Goal: Information Seeking & Learning: Learn about a topic

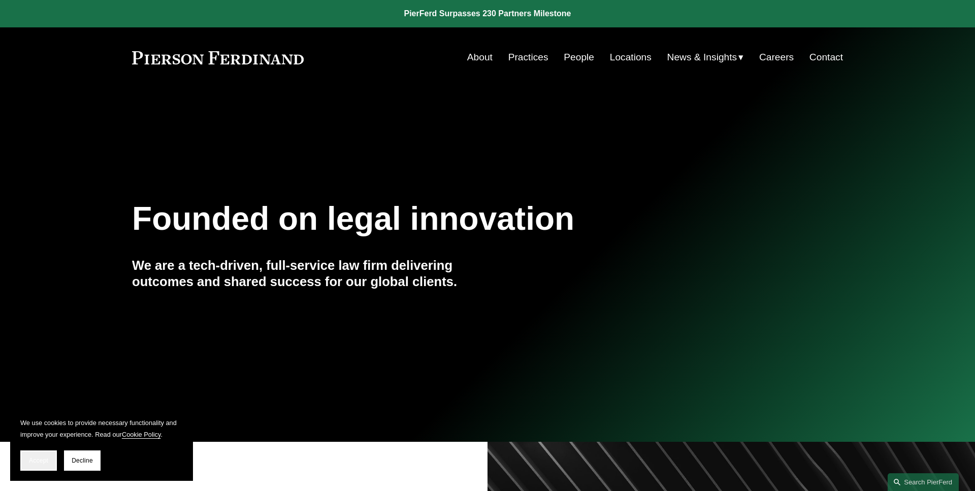
click at [45, 457] on span "Accept" at bounding box center [38, 460] width 19 height 7
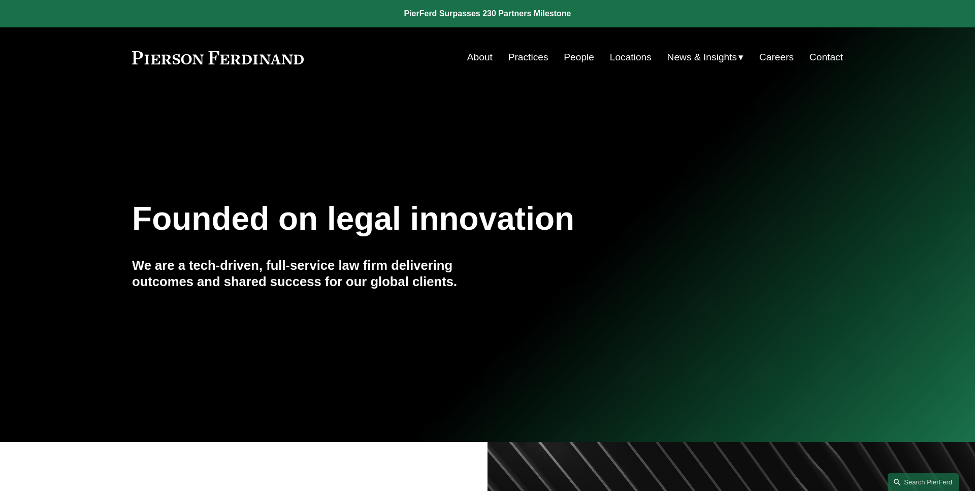
click at [0, 0] on span "News" at bounding box center [0, 0] width 0 height 0
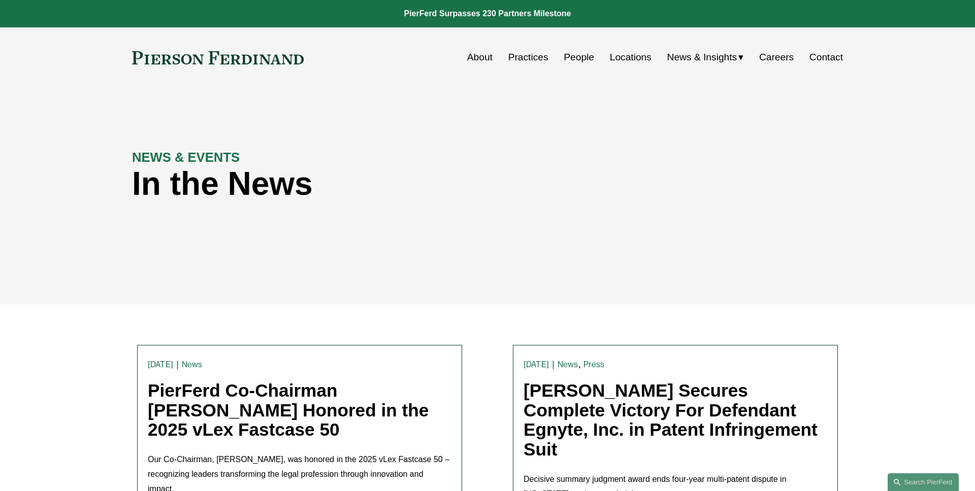
click at [78, 204] on div "NEWS & EVENTS In the News" at bounding box center [487, 196] width 975 height 153
click at [492, 223] on div "NEWS & EVENTS In the News" at bounding box center [487, 196] width 975 height 153
click at [675, 231] on div "NEWS & EVENTS In the News" at bounding box center [487, 196] width 975 height 153
click at [535, 59] on link "Practices" at bounding box center [528, 57] width 40 height 19
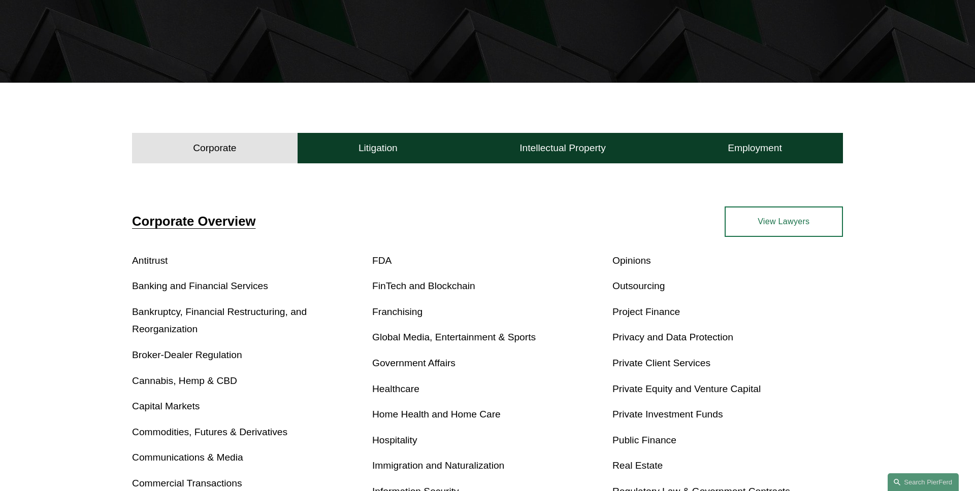
scroll to position [215, 0]
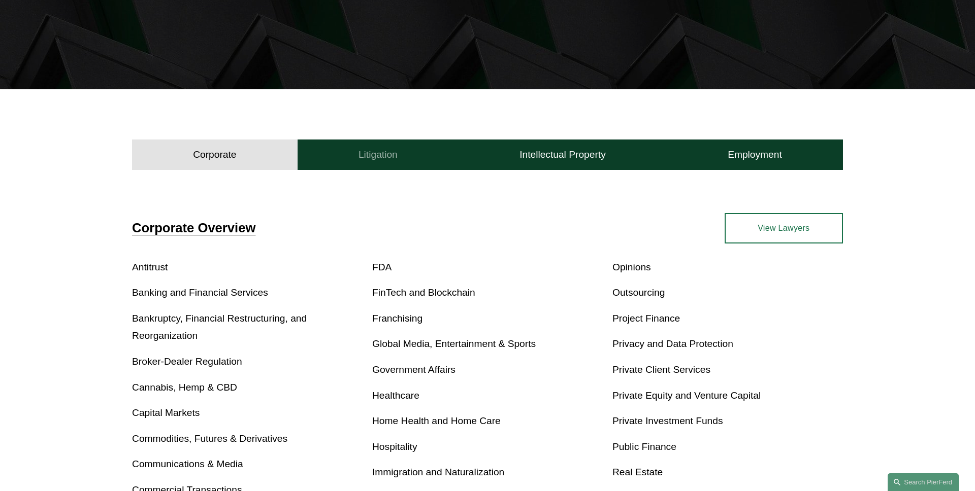
click at [365, 158] on h4 "Litigation" at bounding box center [377, 155] width 39 height 12
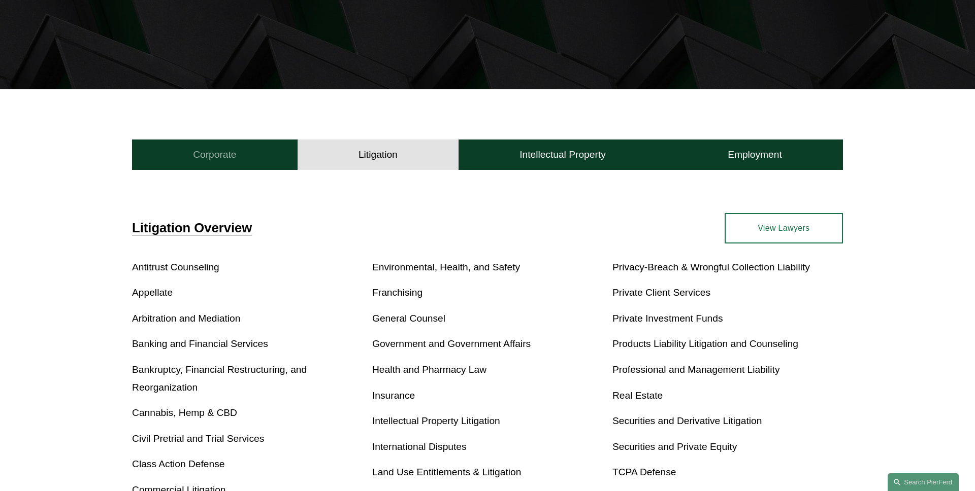
click at [278, 165] on button "Corporate" at bounding box center [214, 155] width 165 height 30
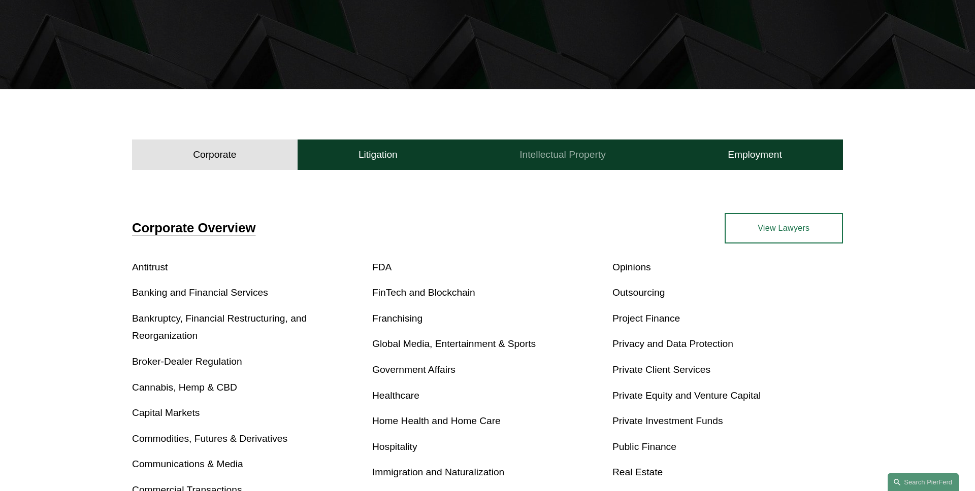
click at [568, 156] on h4 "Intellectual Property" at bounding box center [562, 155] width 86 height 12
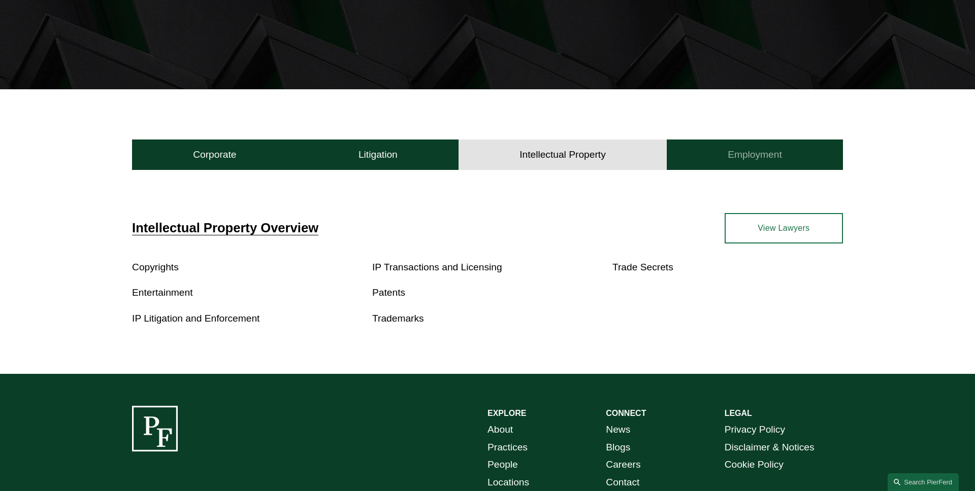
click at [750, 155] on h4 "Employment" at bounding box center [754, 155] width 54 height 12
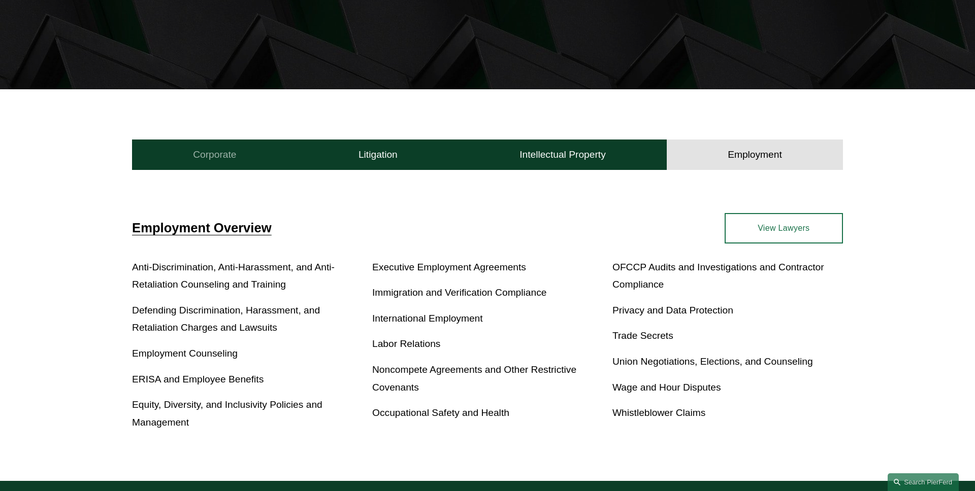
click at [288, 157] on button "Corporate" at bounding box center [214, 155] width 165 height 30
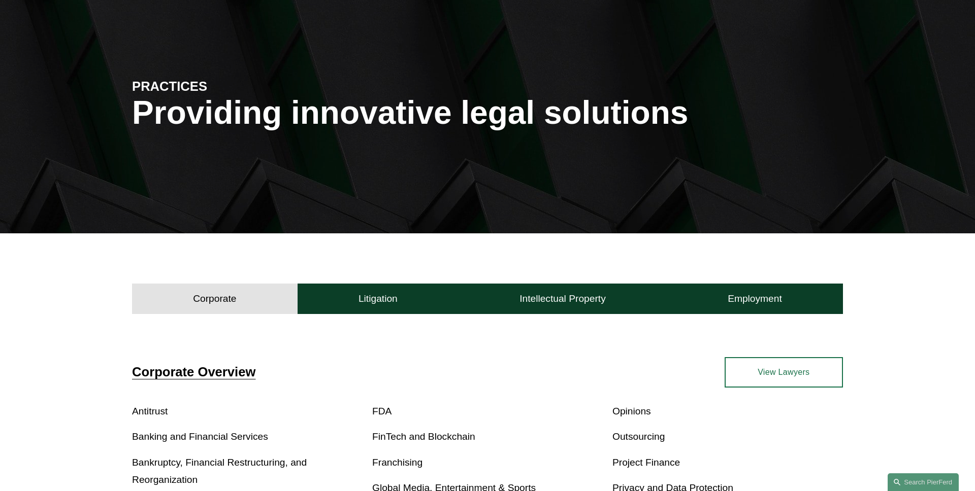
scroll to position [0, 0]
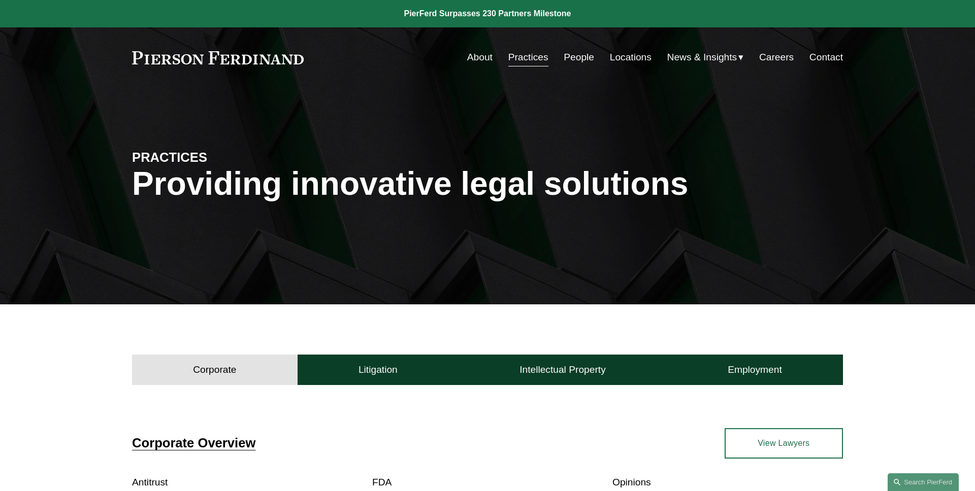
click at [0, 0] on span "News" at bounding box center [0, 0] width 0 height 0
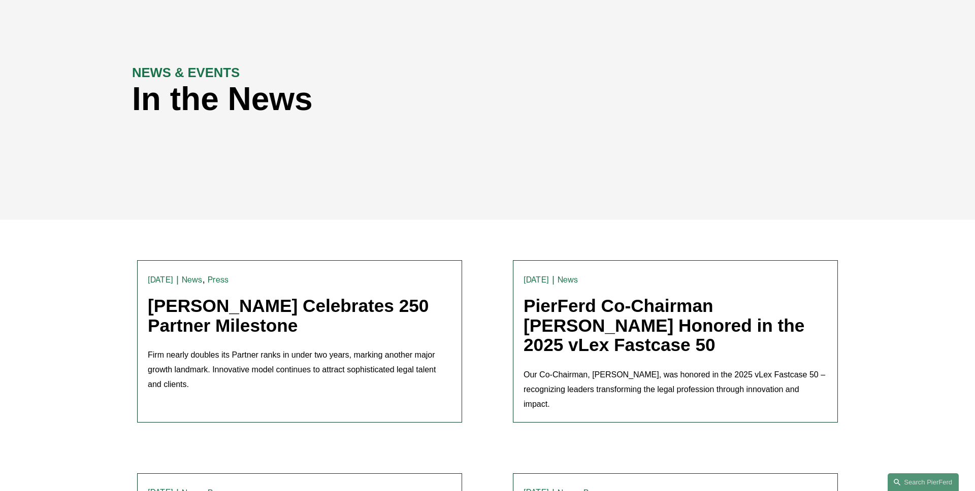
scroll to position [89, 0]
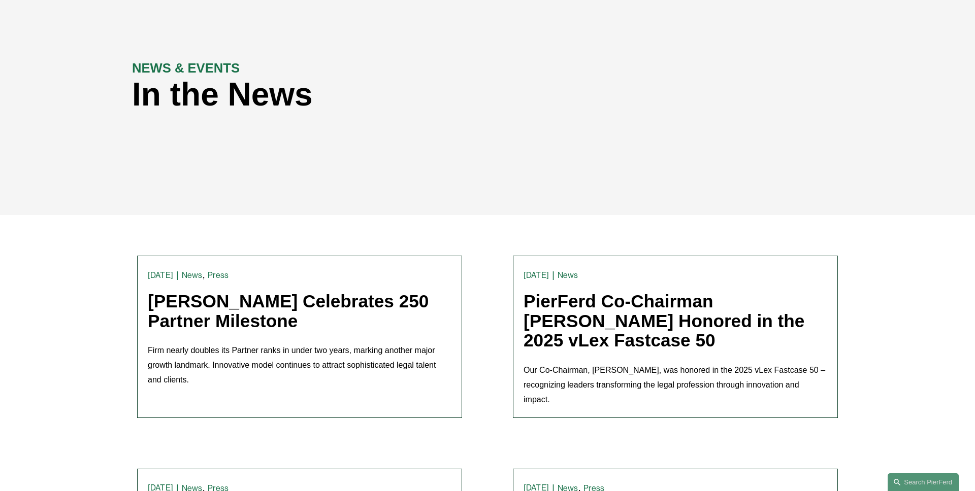
click at [348, 303] on link "Pierson Ferdinand Celebrates 250 Partner Milestone" at bounding box center [288, 311] width 281 height 40
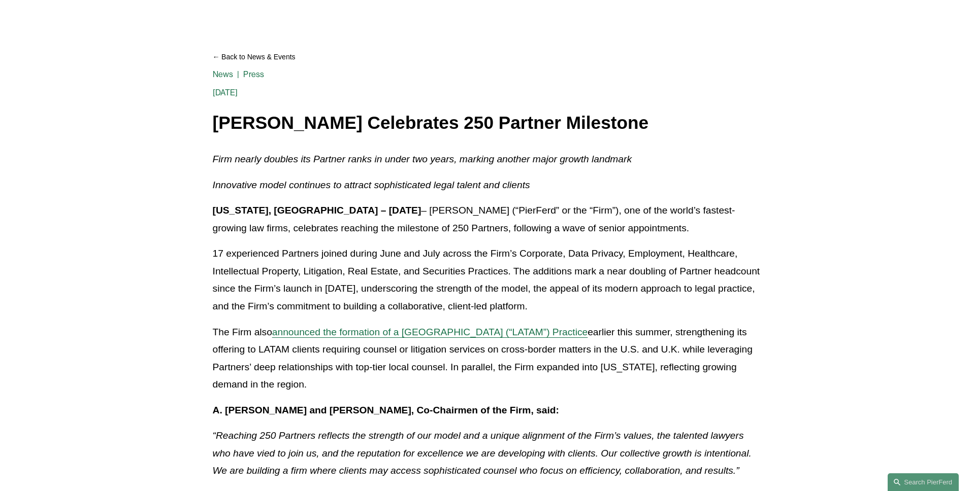
scroll to position [141, 0]
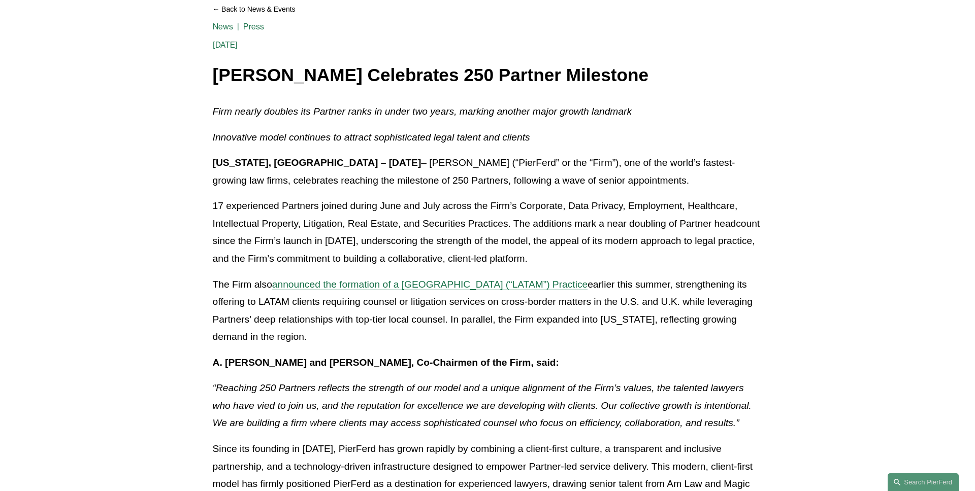
click at [307, 286] on span "announced the formation of a [GEOGRAPHIC_DATA] (“LATAM”) Practice" at bounding box center [429, 284] width 315 height 11
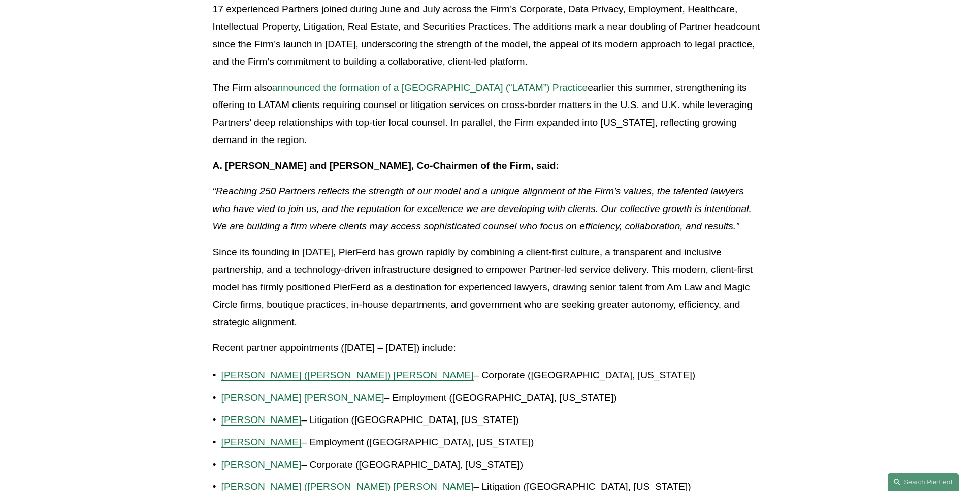
scroll to position [0, 0]
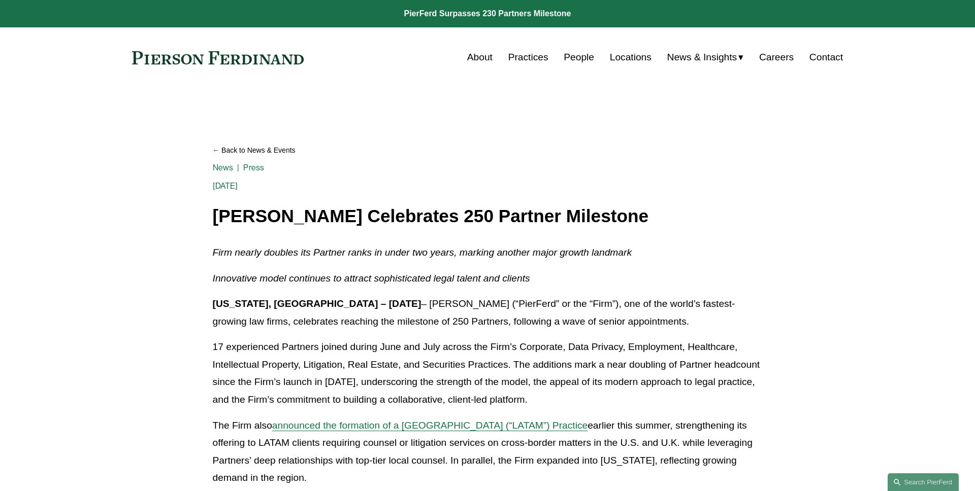
click at [272, 60] on link at bounding box center [218, 57] width 172 height 13
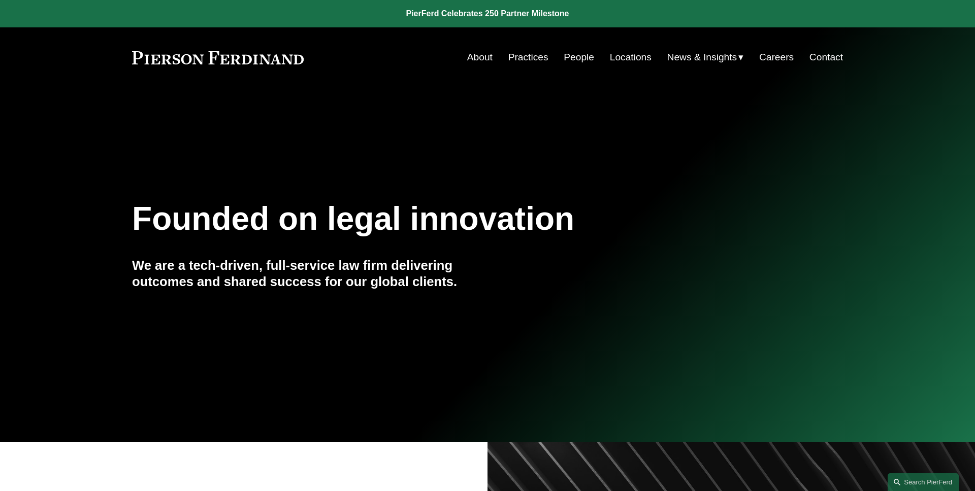
click at [500, 8] on link at bounding box center [487, 13] width 975 height 27
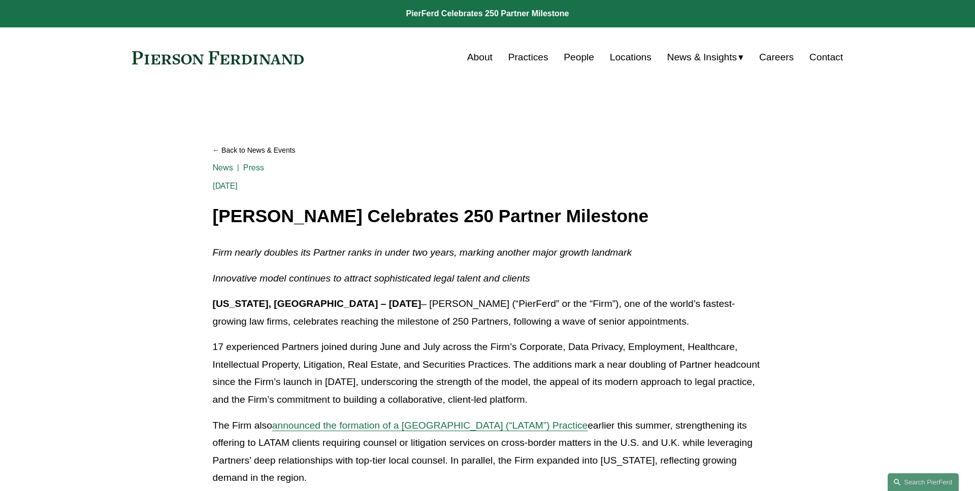
click at [287, 151] on link "Back to News & Events" at bounding box center [488, 151] width 550 height 18
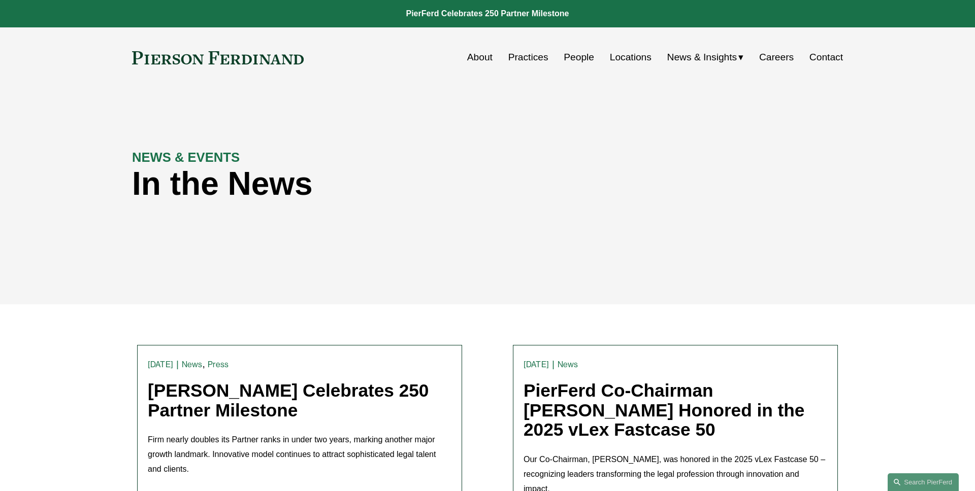
click at [531, 61] on link "Practices" at bounding box center [528, 57] width 40 height 19
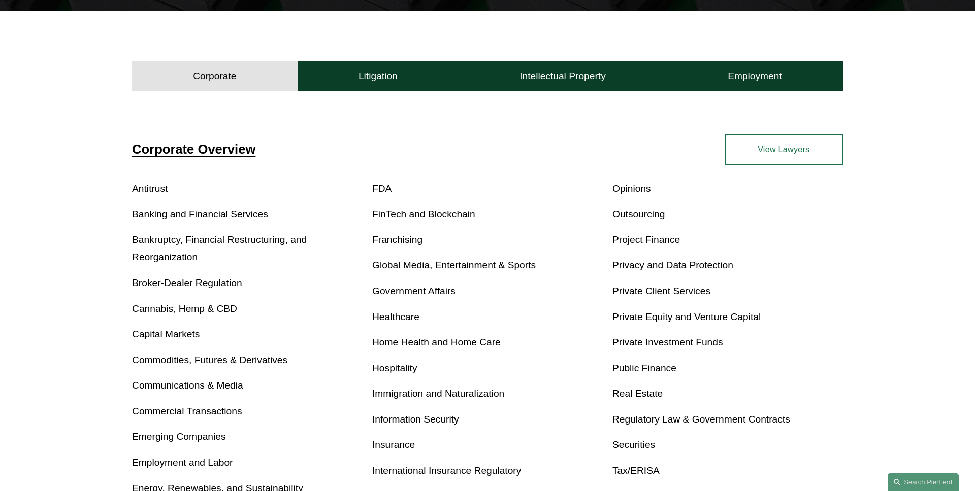
scroll to position [318, 0]
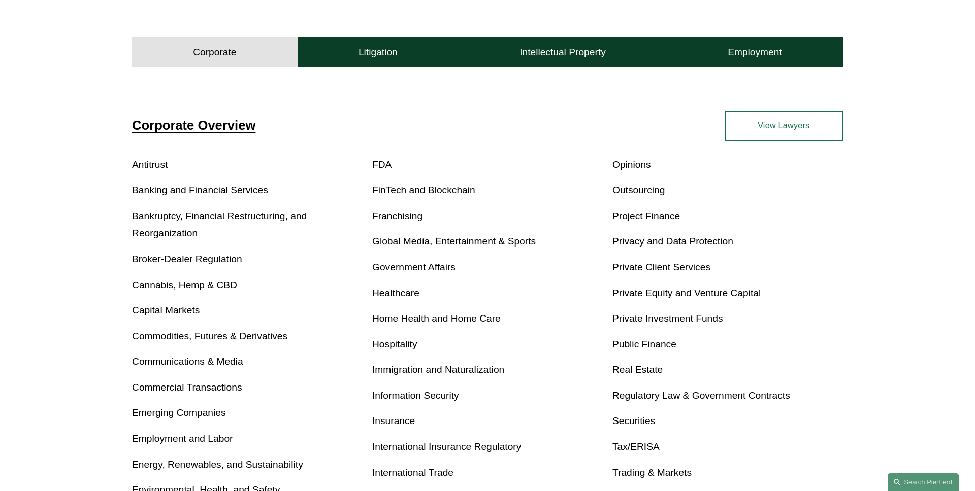
click at [438, 191] on link "FinTech and Blockchain" at bounding box center [423, 190] width 103 height 11
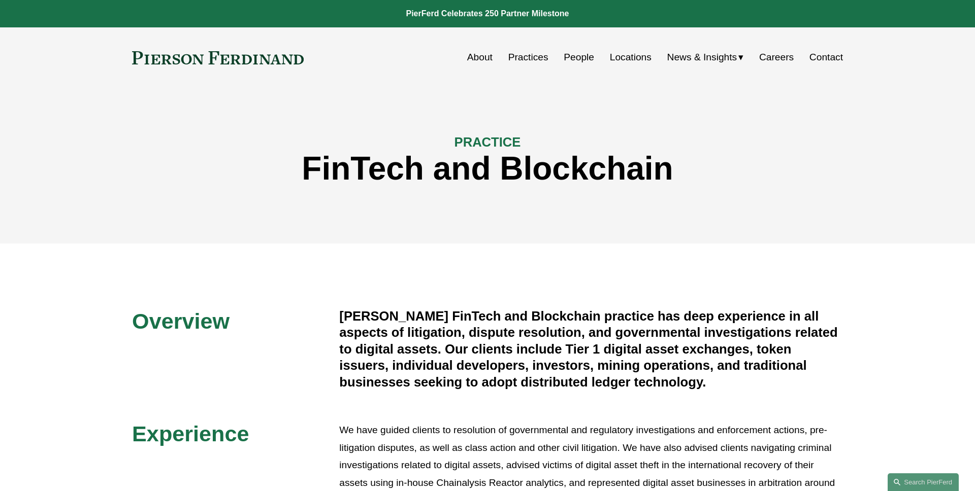
click at [0, 0] on span "News" at bounding box center [0, 0] width 0 height 0
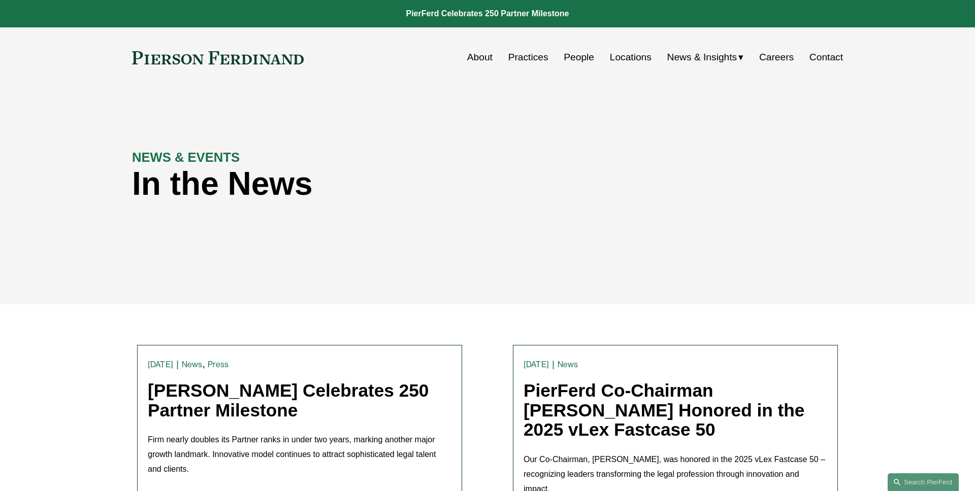
scroll to position [155, 0]
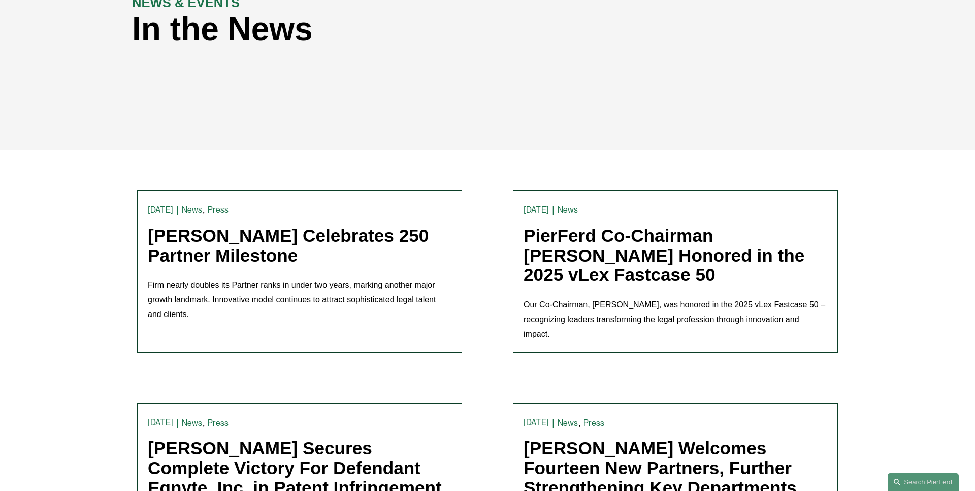
click at [188, 254] on link "[PERSON_NAME] Celebrates 250 Partner Milestone" at bounding box center [288, 246] width 281 height 40
